Goal: Task Accomplishment & Management: Manage account settings

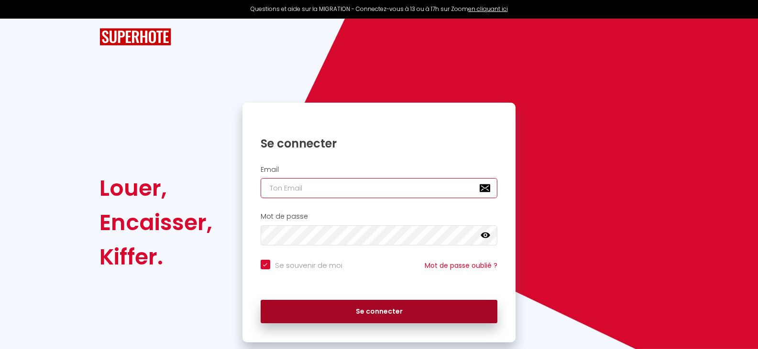
type input "[EMAIL_ADDRESS][DOMAIN_NAME]"
click at [392, 310] on button "Se connecter" at bounding box center [379, 312] width 237 height 24
checkbox input "true"
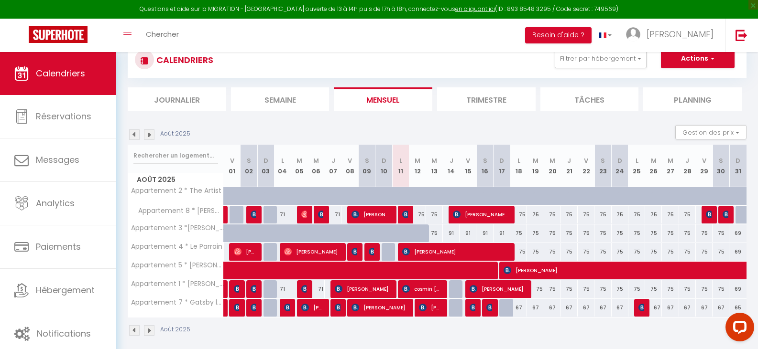
scroll to position [48, 0]
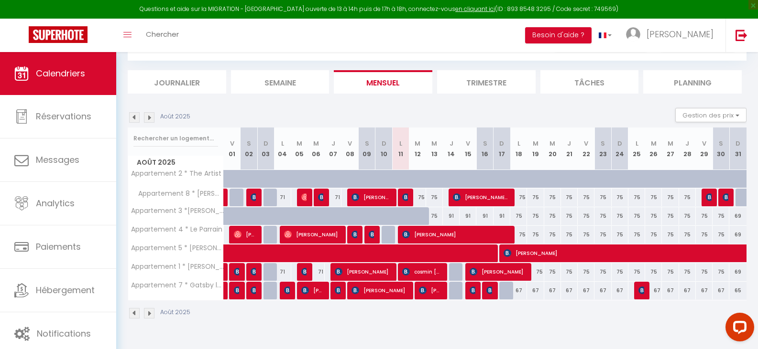
click at [132, 313] on img at bounding box center [134, 313] width 11 height 11
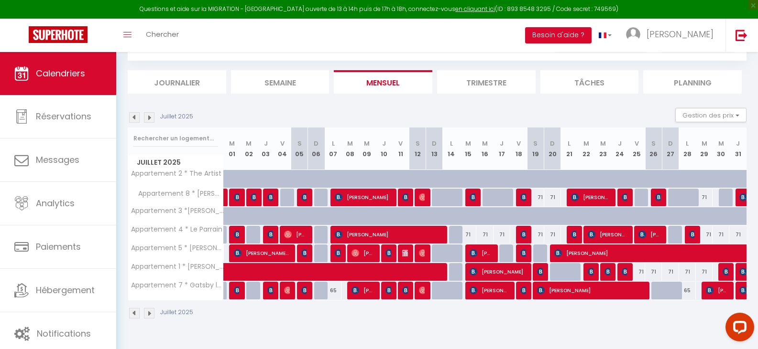
click at [150, 315] on img at bounding box center [149, 313] width 11 height 11
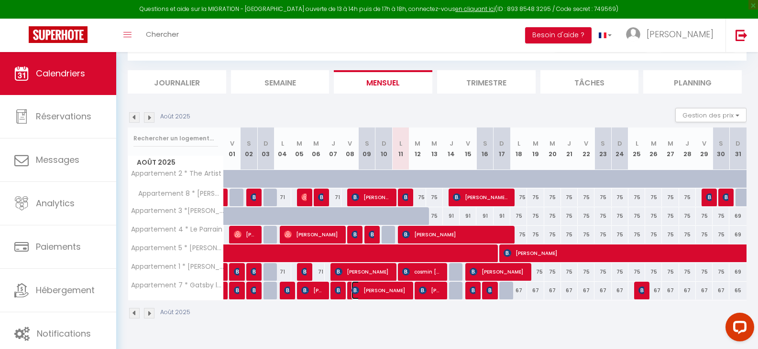
click at [397, 294] on span "[PERSON_NAME]" at bounding box center [379, 291] width 56 height 18
select select "OK"
select select "0"
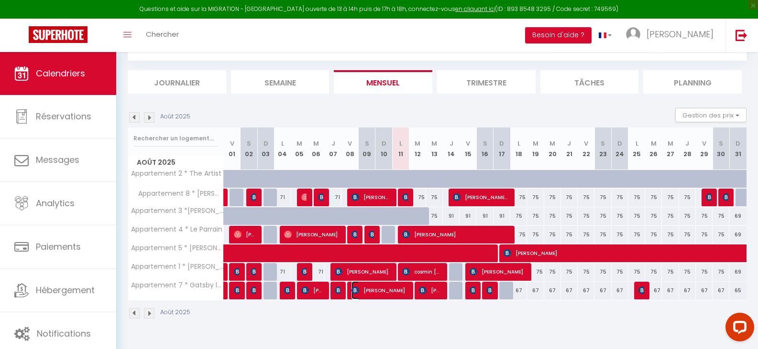
select select "1"
select select
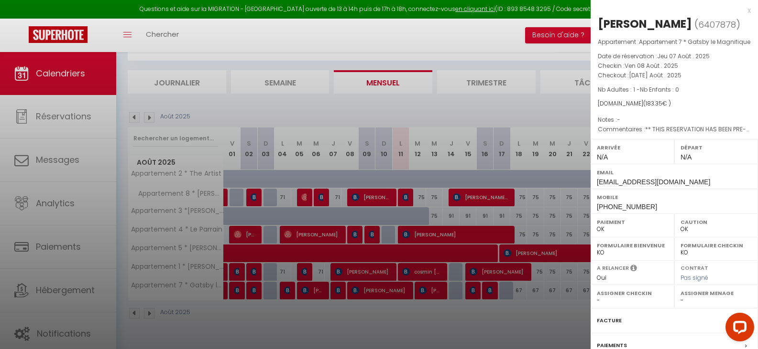
click at [397, 294] on div at bounding box center [379, 174] width 758 height 349
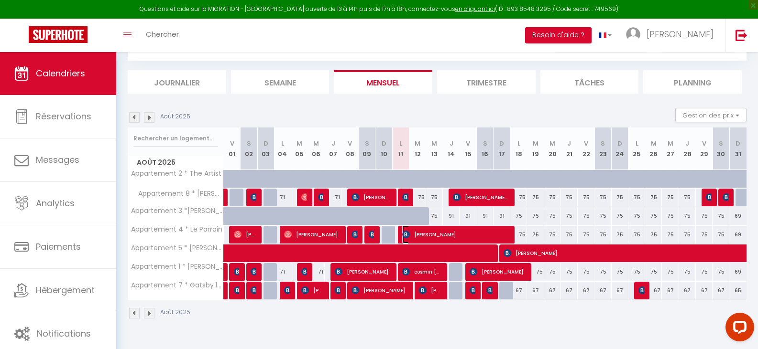
click at [435, 234] on span "[PERSON_NAME]" at bounding box center [455, 235] width 106 height 18
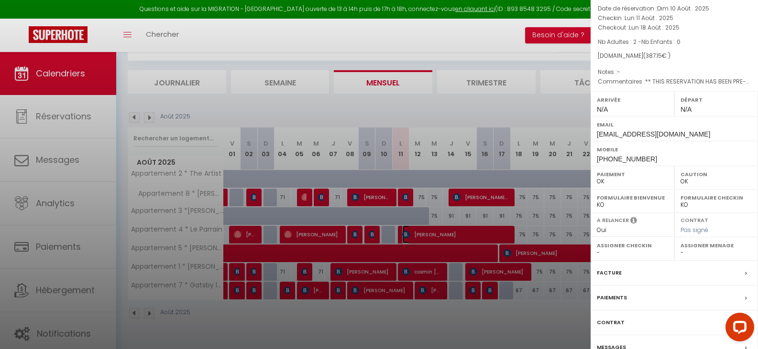
scroll to position [0, 0]
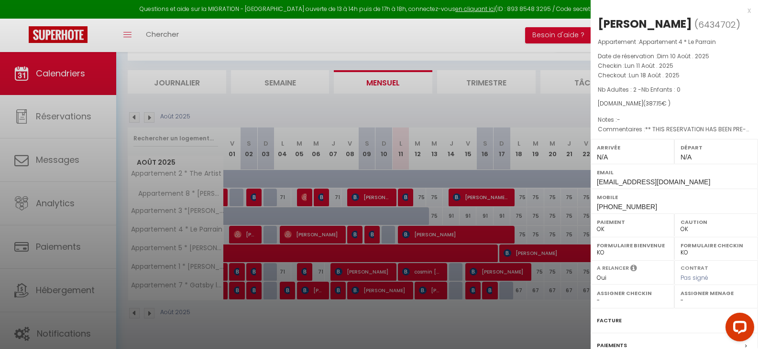
click at [433, 236] on div at bounding box center [379, 174] width 758 height 349
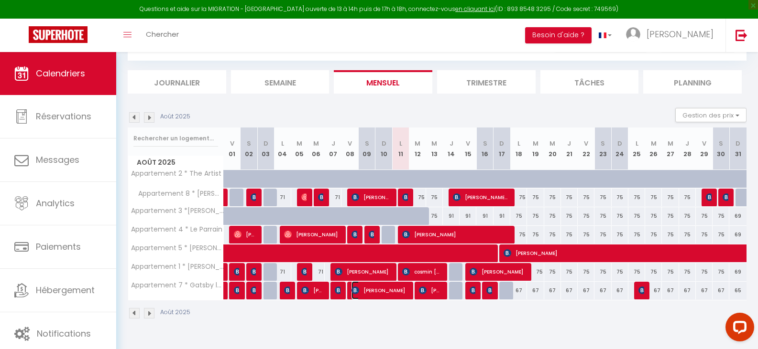
click at [392, 292] on span "[PERSON_NAME]" at bounding box center [379, 291] width 56 height 18
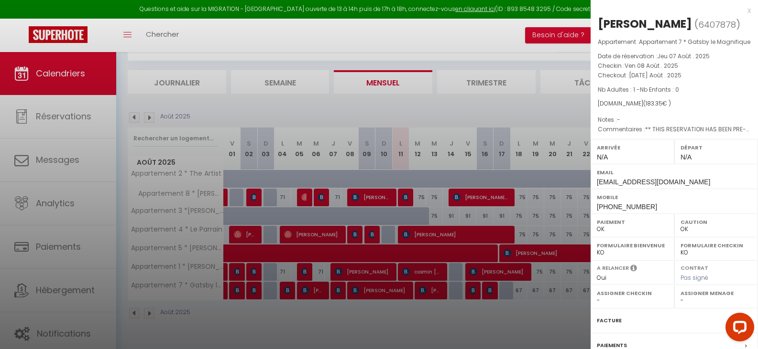
click at [414, 238] on div at bounding box center [379, 174] width 758 height 349
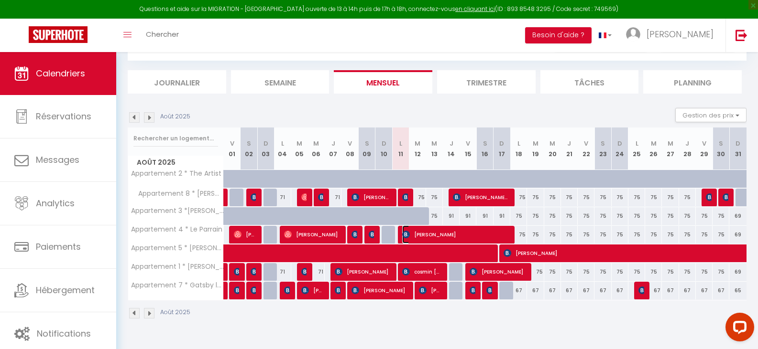
click at [414, 238] on span "[PERSON_NAME]" at bounding box center [455, 235] width 106 height 18
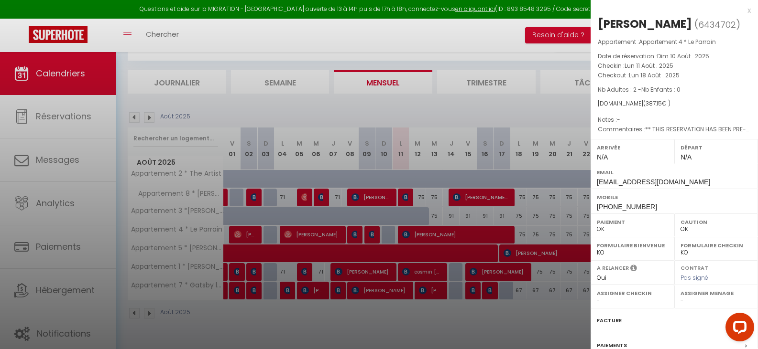
click at [414, 238] on div at bounding box center [379, 174] width 758 height 349
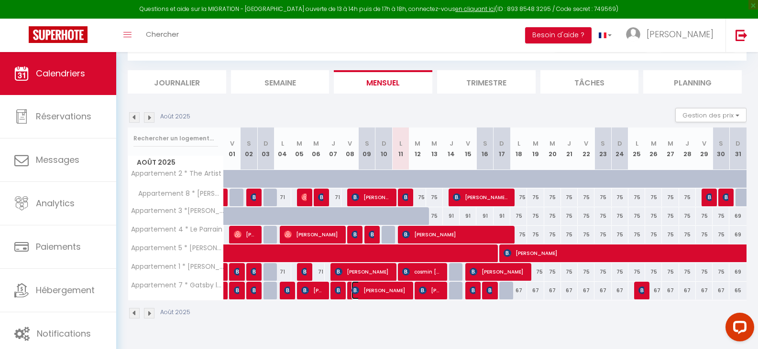
click at [381, 290] on span "[PERSON_NAME]" at bounding box center [379, 291] width 56 height 18
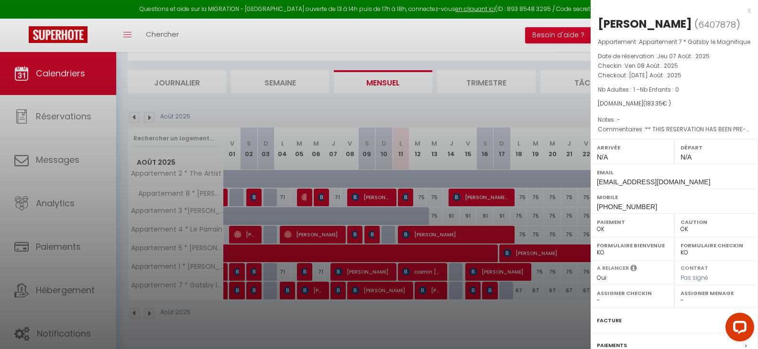
click at [381, 290] on div at bounding box center [379, 174] width 758 height 349
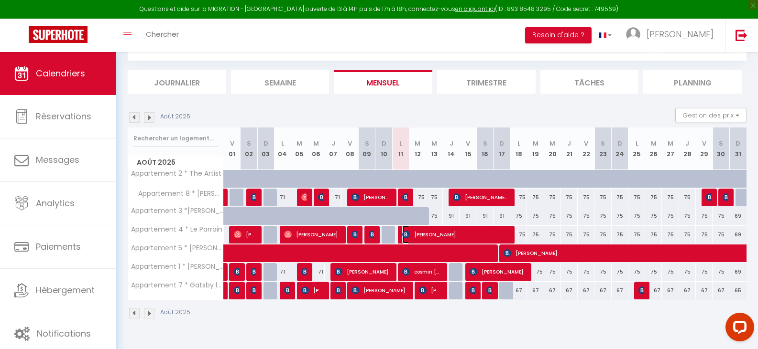
click at [407, 234] on img at bounding box center [406, 235] width 8 height 8
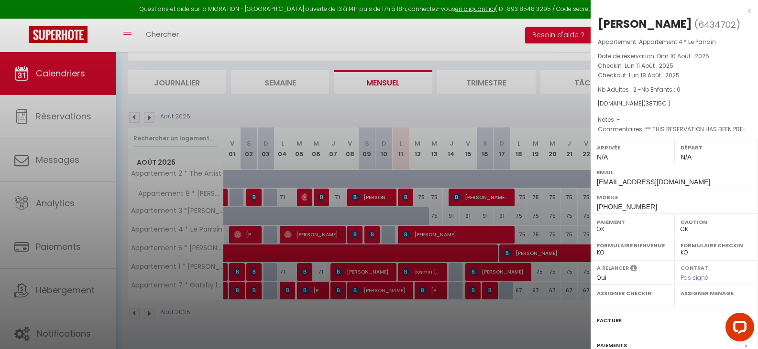
click at [430, 235] on div at bounding box center [379, 174] width 758 height 349
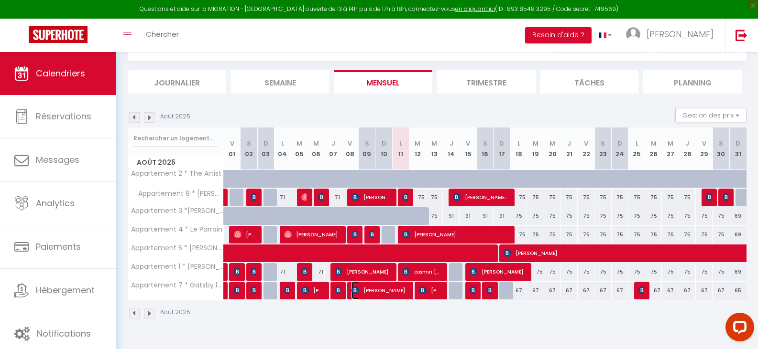
click at [392, 290] on span "[PERSON_NAME]" at bounding box center [379, 291] width 56 height 18
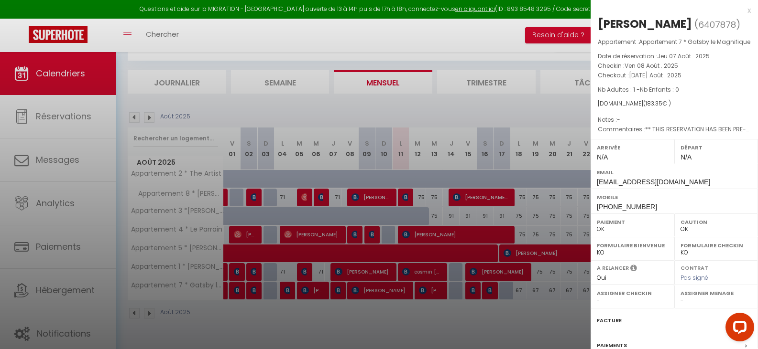
click at [392, 290] on div at bounding box center [379, 174] width 758 height 349
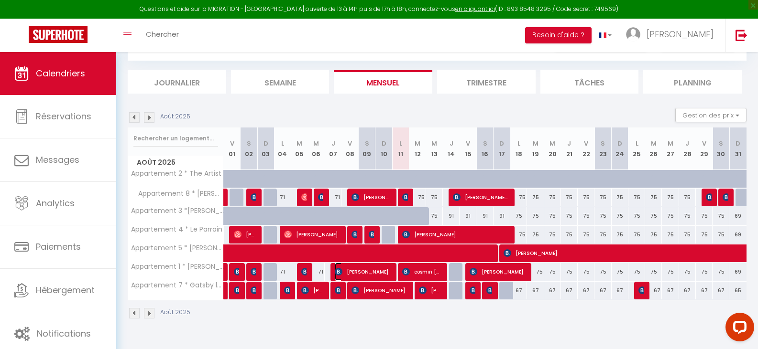
click at [368, 271] on span "[PERSON_NAME]" at bounding box center [363, 272] width 56 height 18
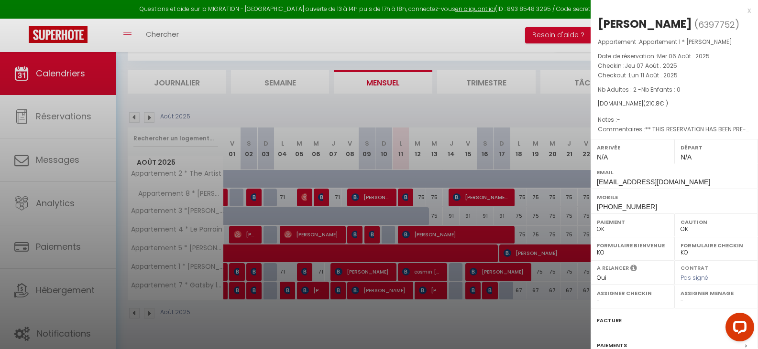
click at [368, 271] on div at bounding box center [379, 174] width 758 height 349
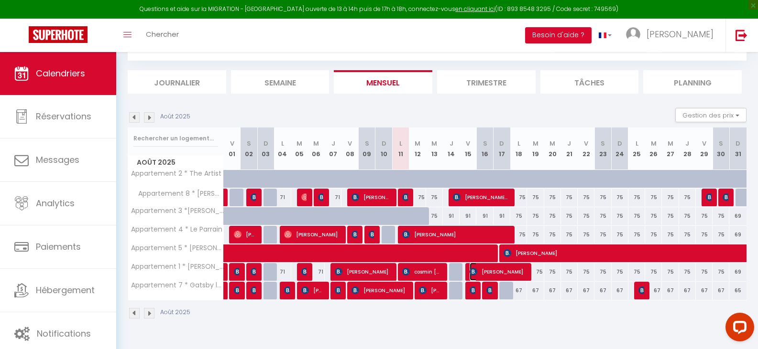
click at [493, 272] on span "[PERSON_NAME]" at bounding box center [497, 272] width 56 height 18
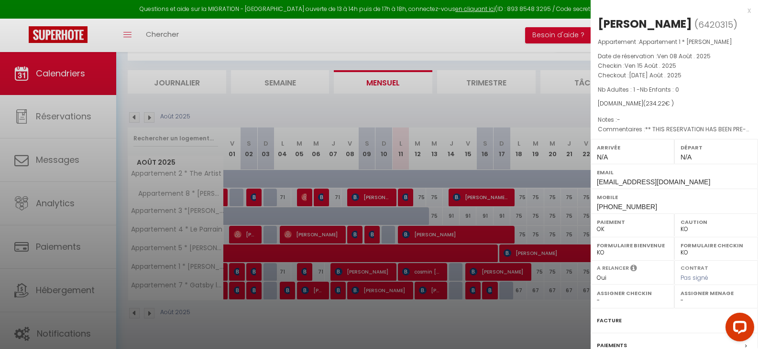
click at [493, 272] on div at bounding box center [379, 174] width 758 height 349
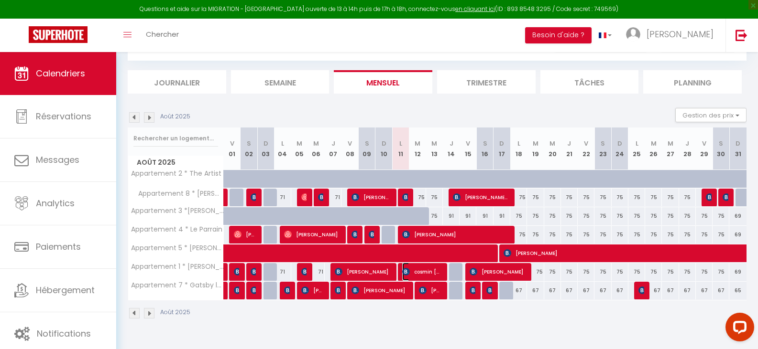
click at [425, 272] on span "cosmin [PERSON_NAME]" at bounding box center [421, 272] width 39 height 18
select select "OK"
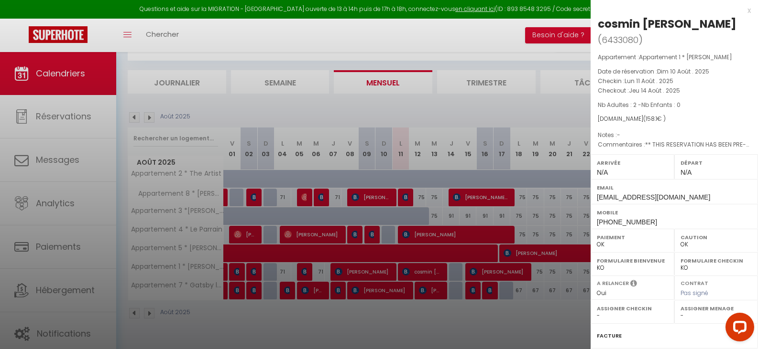
click at [425, 272] on div at bounding box center [379, 174] width 758 height 349
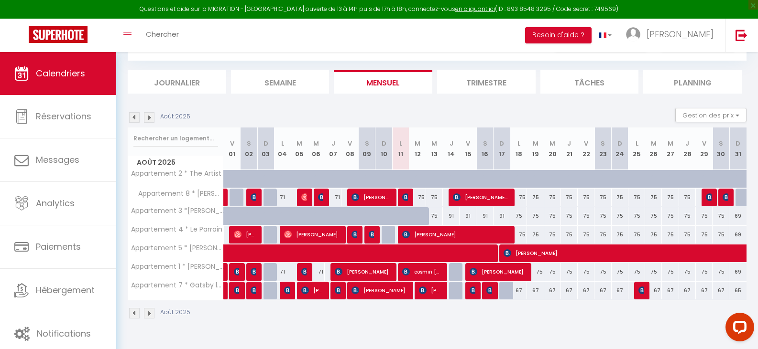
click at [131, 314] on img at bounding box center [134, 313] width 11 height 11
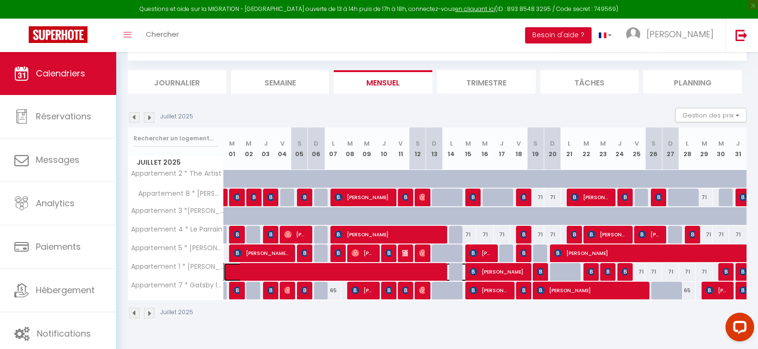
click at [261, 271] on span at bounding box center [377, 272] width 286 height 18
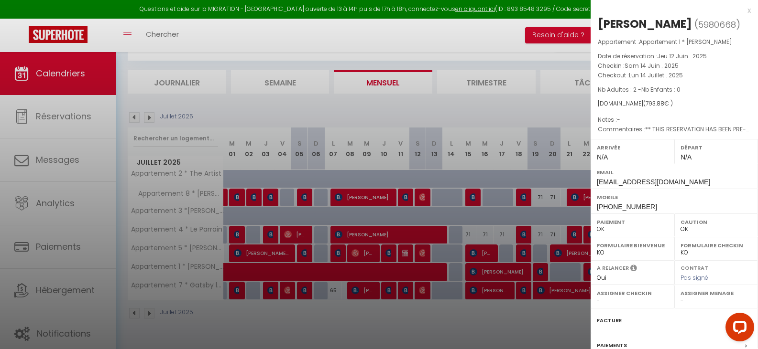
click at [261, 271] on div at bounding box center [379, 174] width 758 height 349
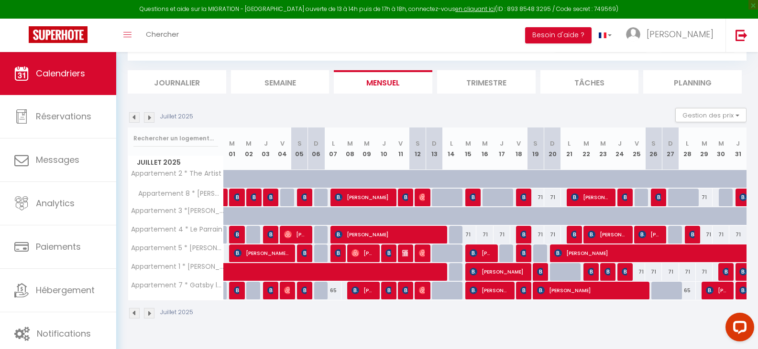
click at [150, 315] on img at bounding box center [149, 313] width 11 height 11
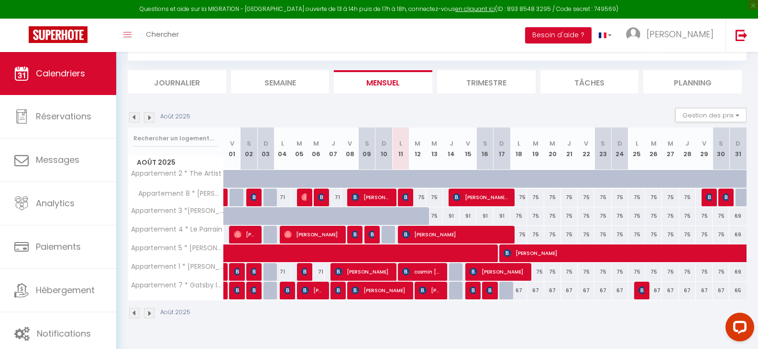
scroll to position [52, 0]
